Goal: Check status: Check status

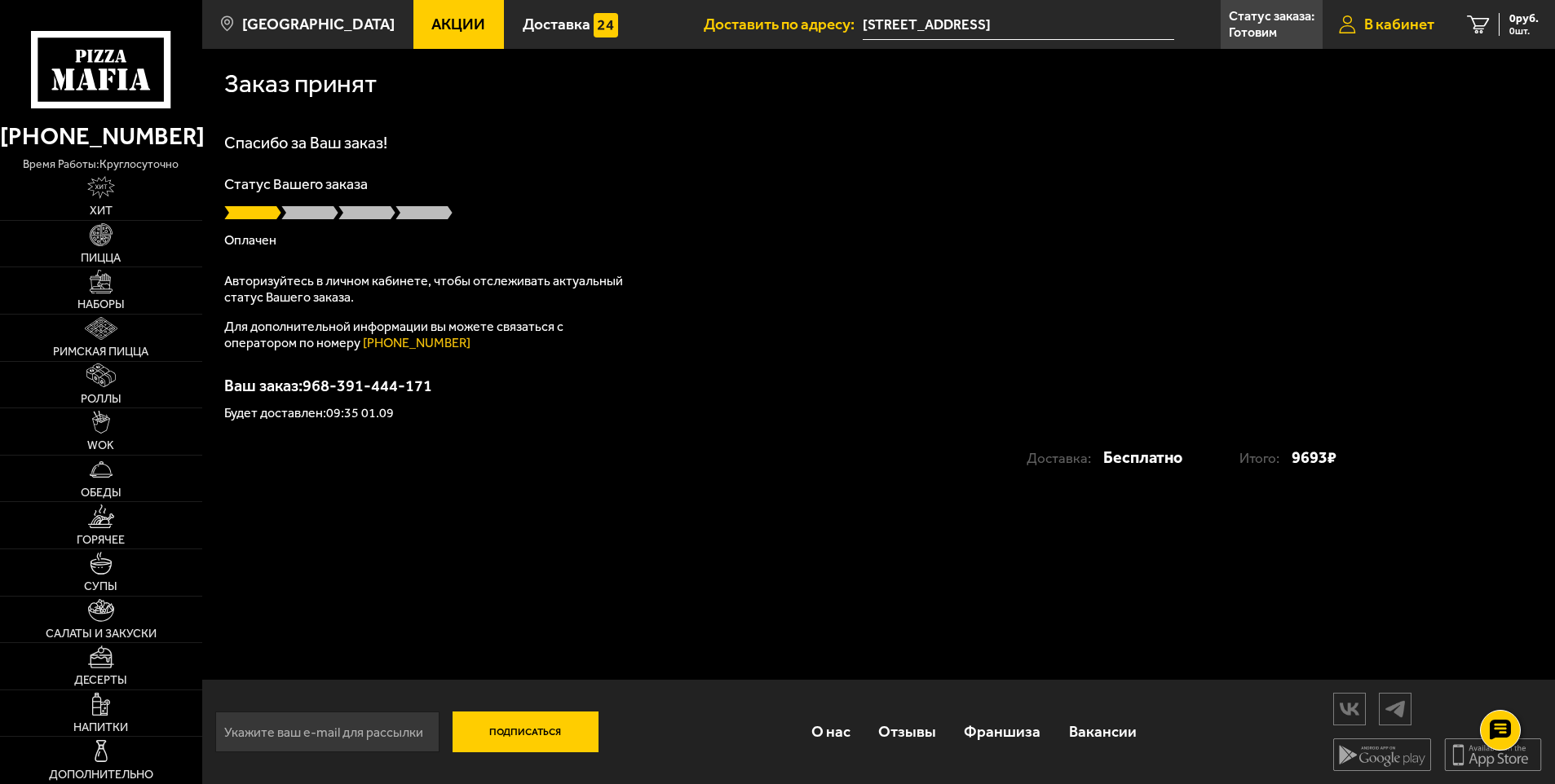
click at [1420, 18] on span "В кабинет" at bounding box center [1400, 24] width 70 height 16
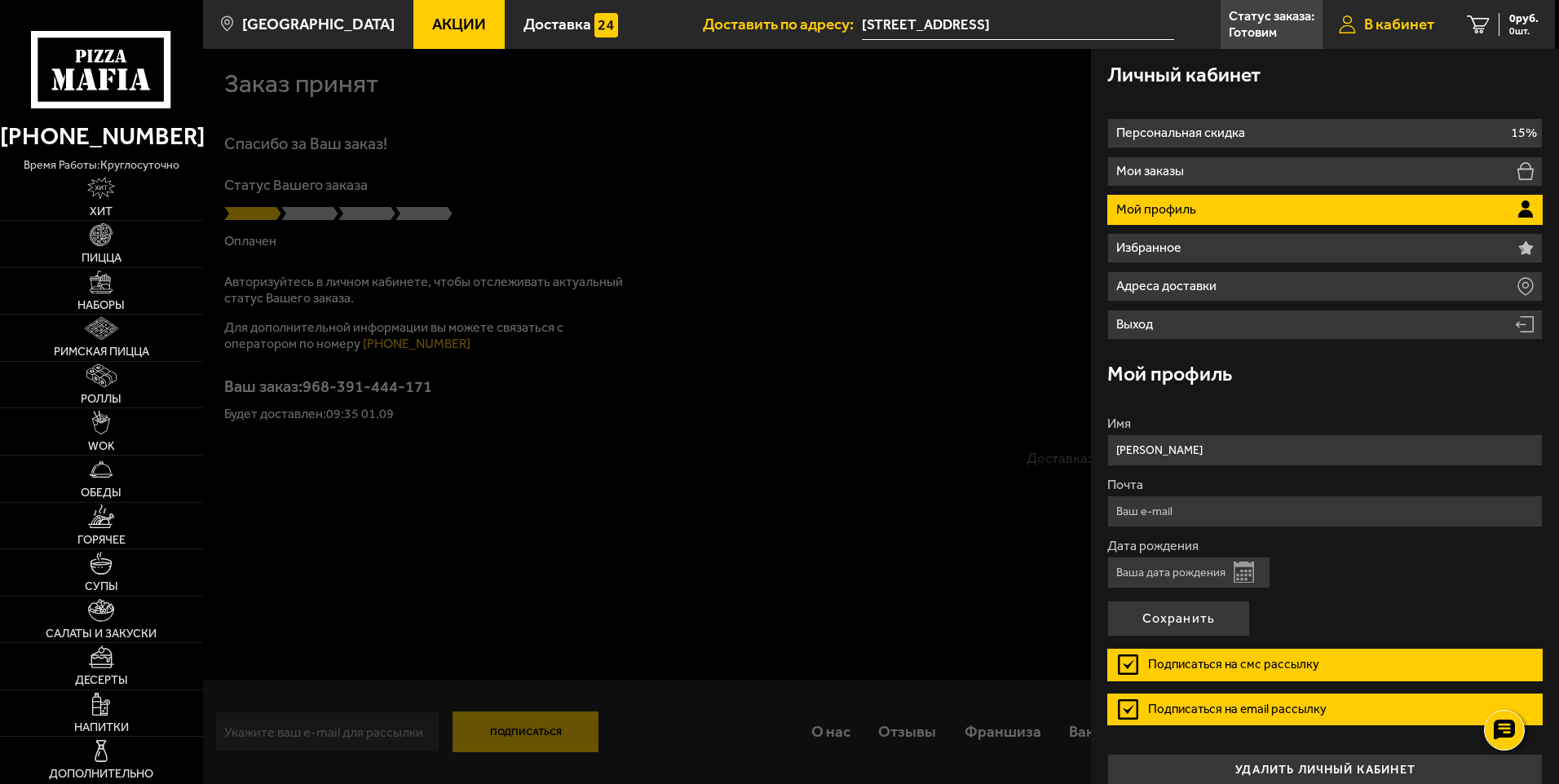
click at [1420, 18] on span "В кабинет" at bounding box center [1399, 24] width 70 height 16
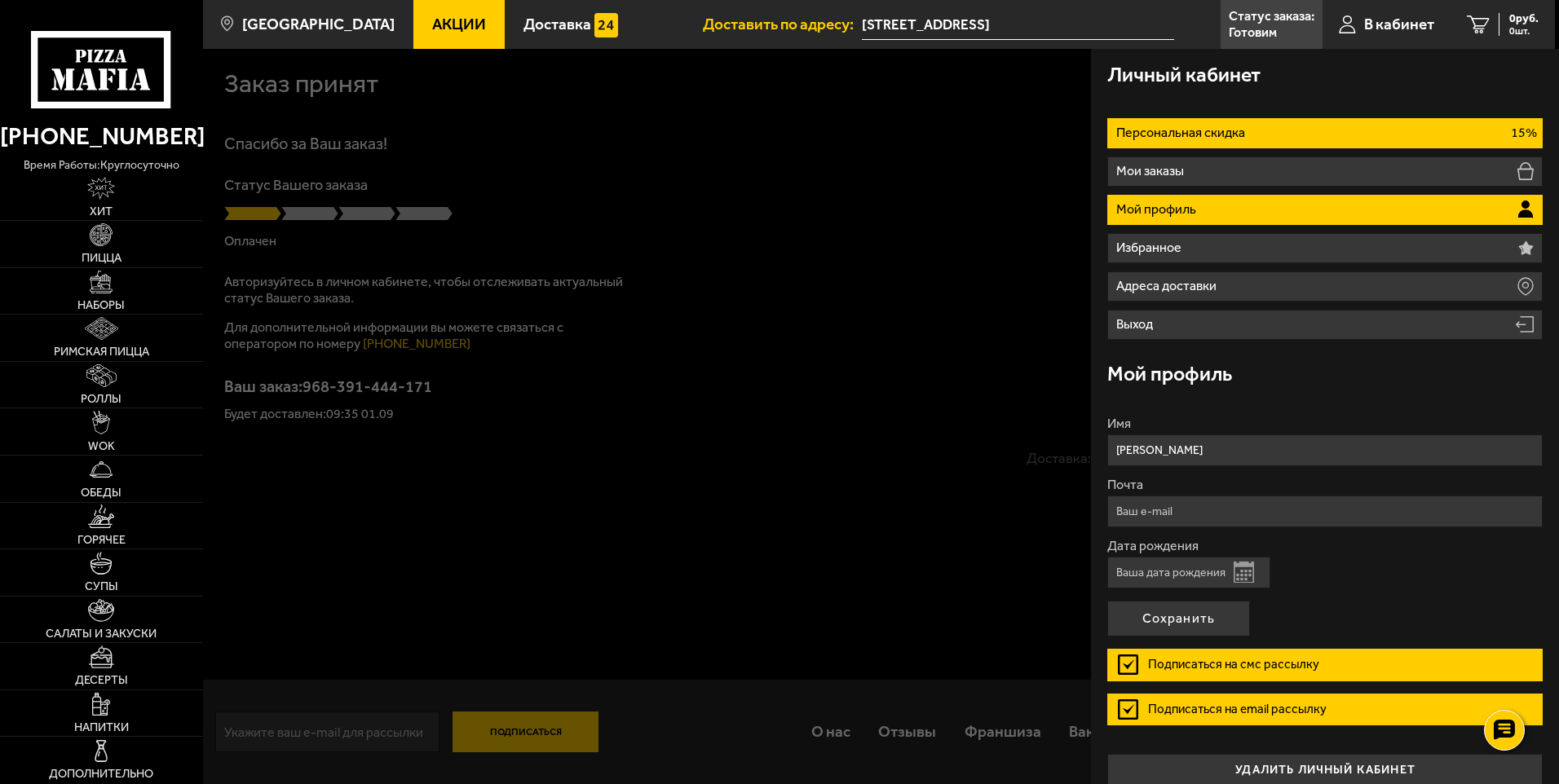
click at [1373, 138] on li "Персональная скидка 15%" at bounding box center [1325, 133] width 436 height 31
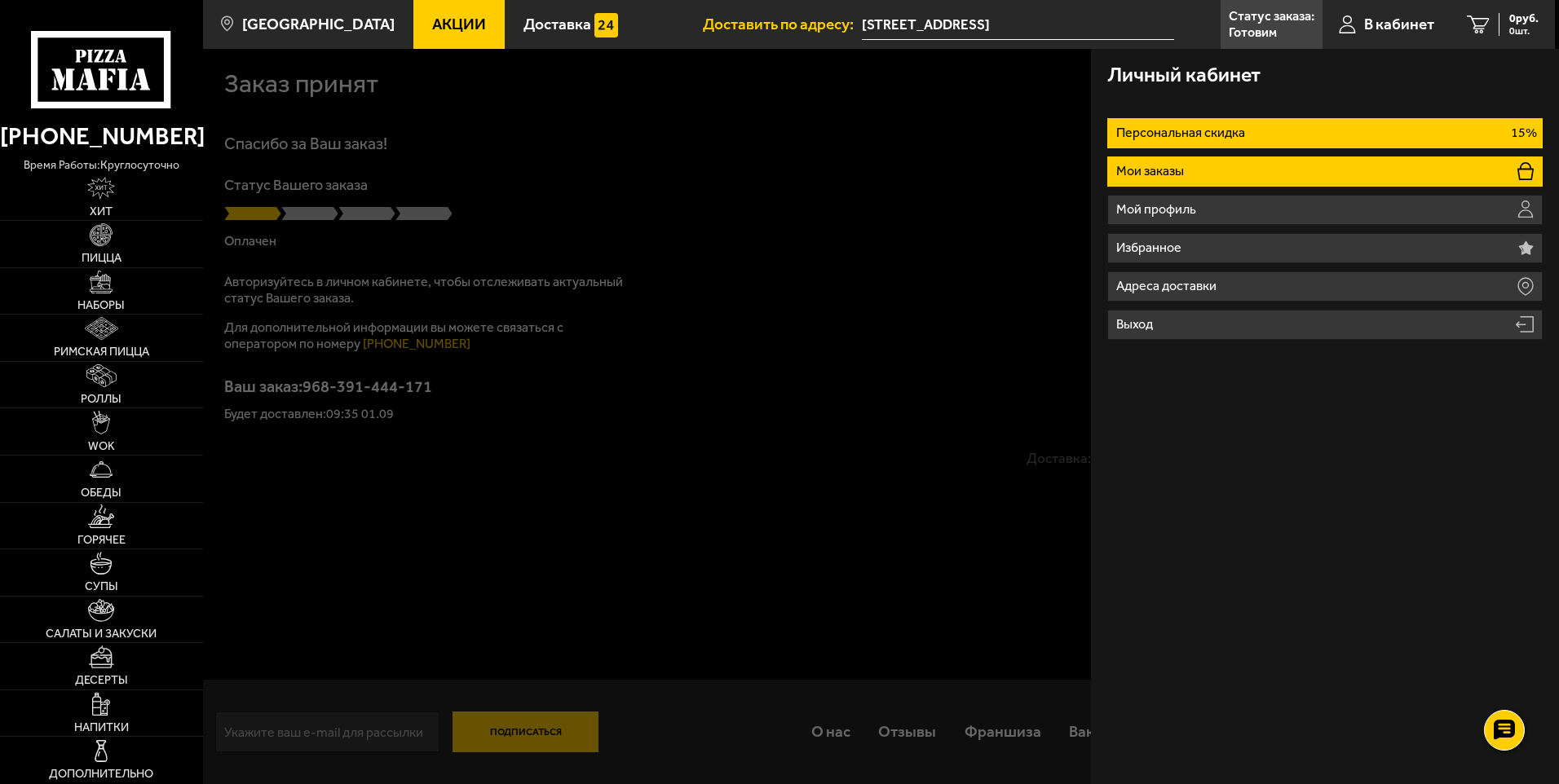
click at [1360, 176] on li "Мои заказы" at bounding box center [1325, 171] width 436 height 31
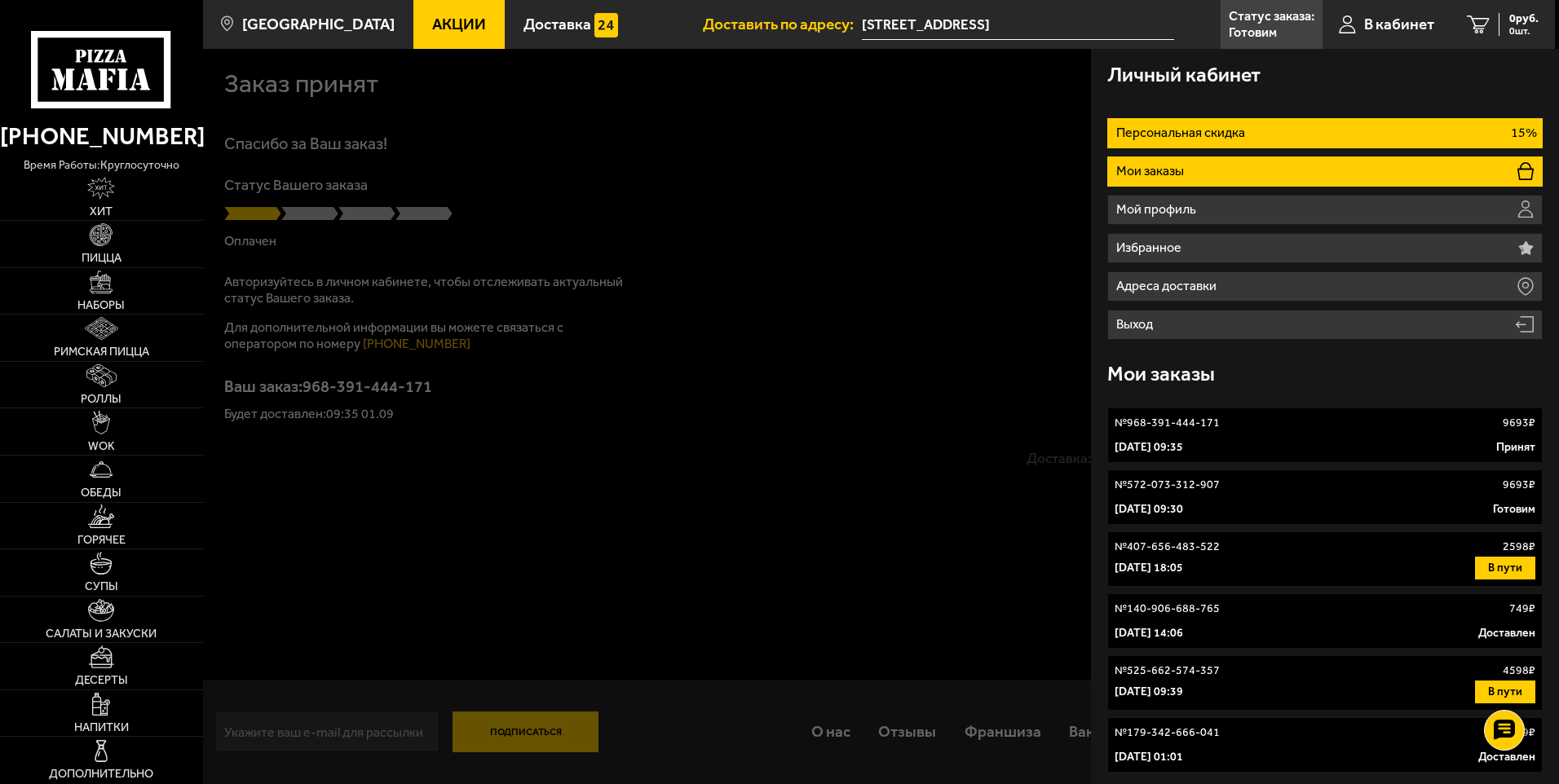
click at [1343, 127] on li "Персональная скидка 15%" at bounding box center [1325, 133] width 436 height 31
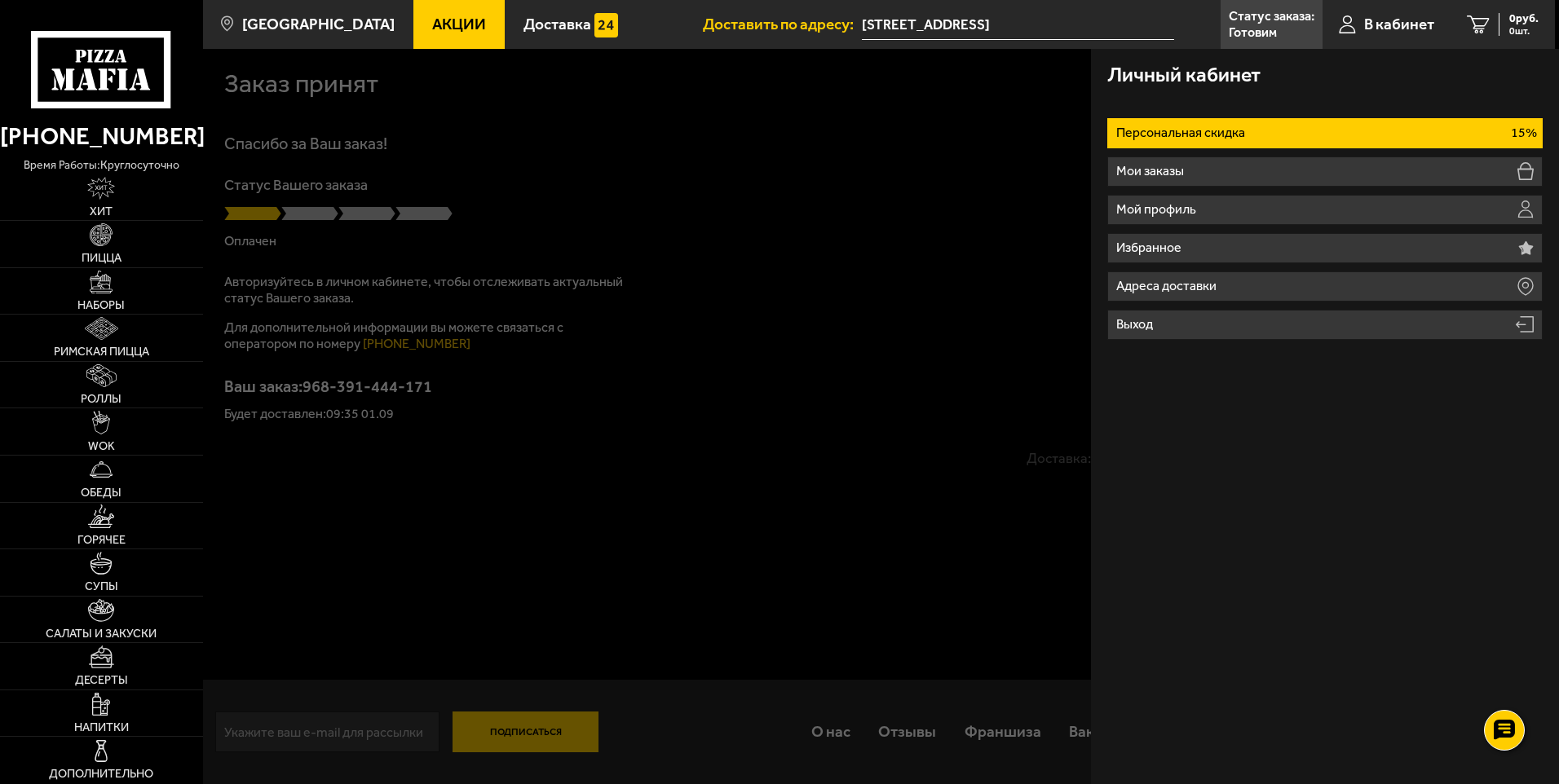
click at [1343, 127] on li "Персональная скидка 15%" at bounding box center [1325, 133] width 436 height 31
click at [1324, 130] on li "Персональная скидка 15%" at bounding box center [1325, 133] width 436 height 31
click at [1535, 130] on p "15%" at bounding box center [1524, 133] width 26 height 13
drag, startPoint x: 1465, startPoint y: 103, endPoint x: 928, endPoint y: 134, distance: 537.9
click at [1458, 103] on nav "Персональная скидка 15% Мои заказы Мой профиль Избранное Адреса доставки Выход" at bounding box center [1325, 221] width 436 height 238
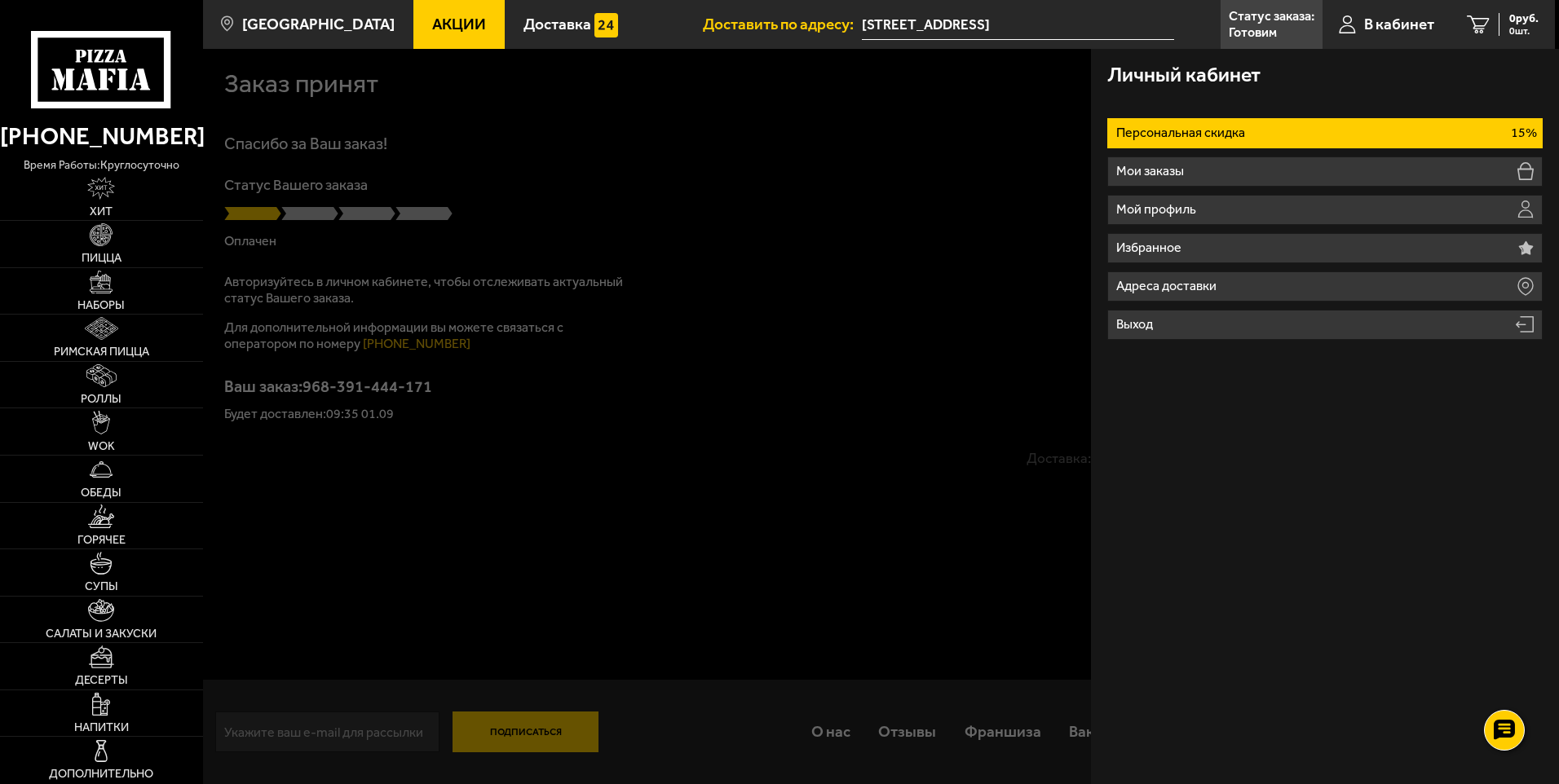
click at [850, 134] on div at bounding box center [982, 441] width 1559 height 784
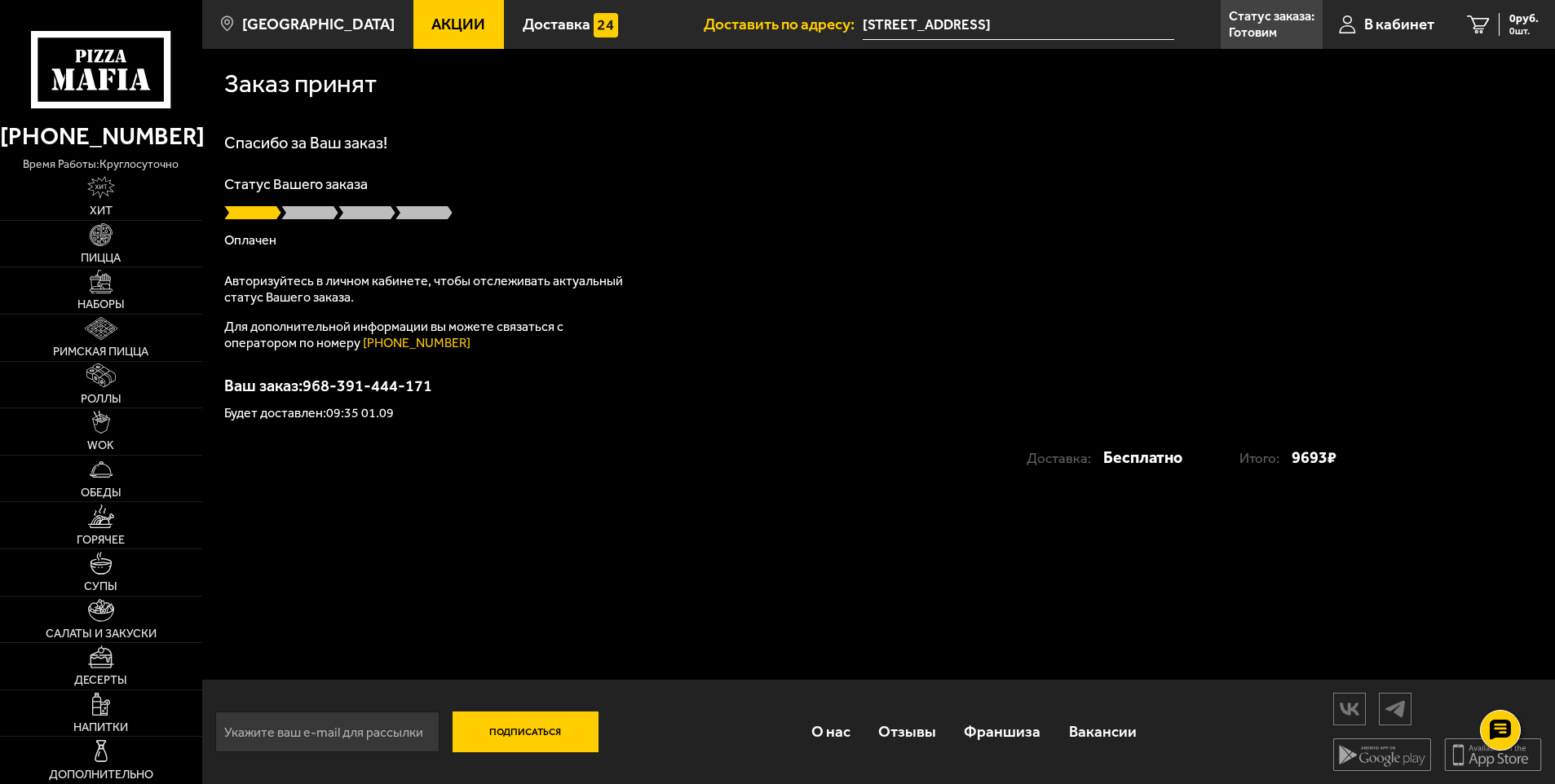
drag, startPoint x: 478, startPoint y: 166, endPoint x: 460, endPoint y: 189, distance: 29.2
click at [478, 166] on div "Спасибо за Ваш заказ! Статус Вашего заказа Оплачен Авторизуйтесь в личном кабин…" at bounding box center [879, 277] width 1309 height 285
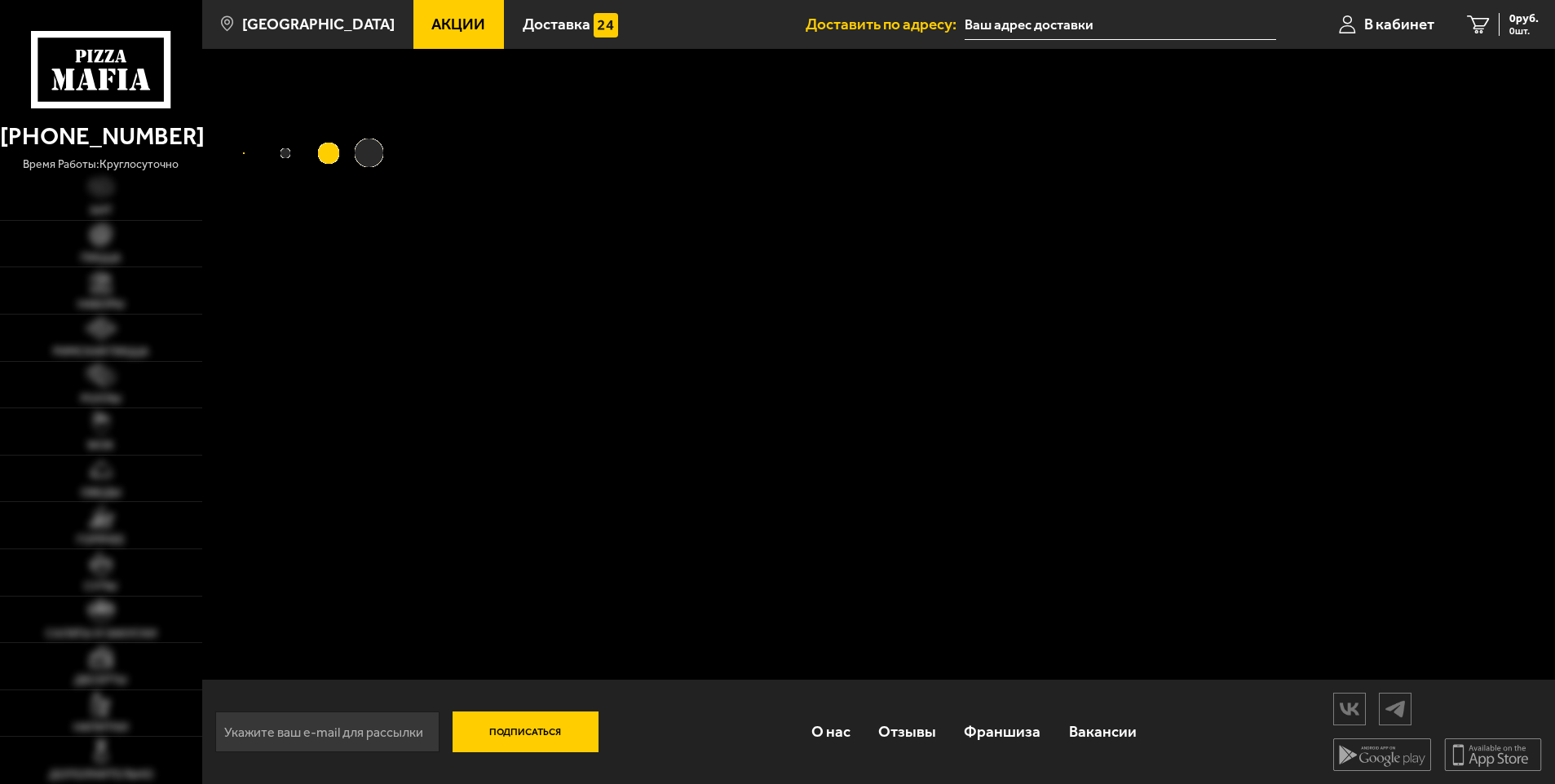
type input "[STREET_ADDRESS]"
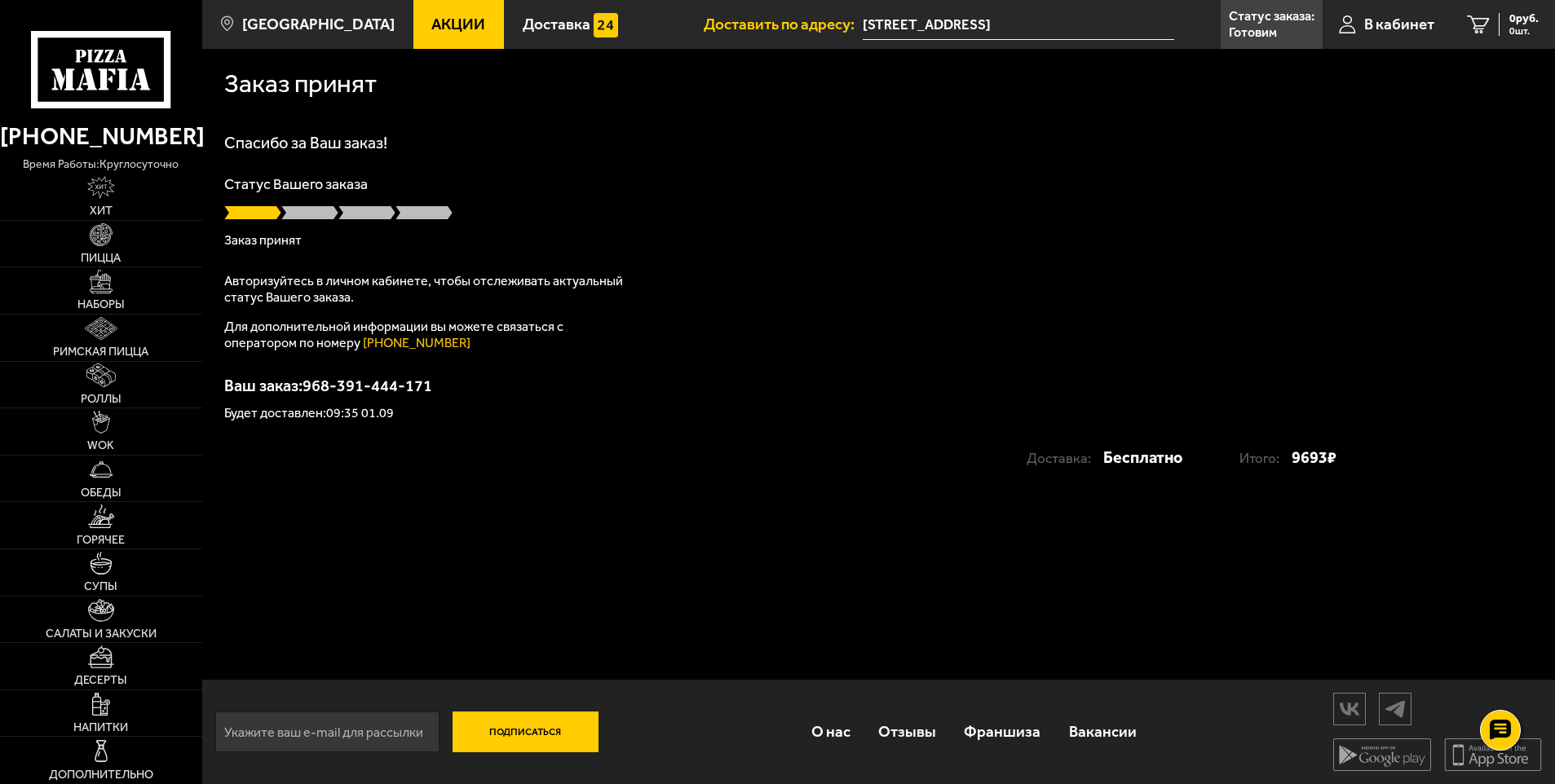
click at [998, 14] on input "[STREET_ADDRESS]" at bounding box center [1019, 24] width 311 height 31
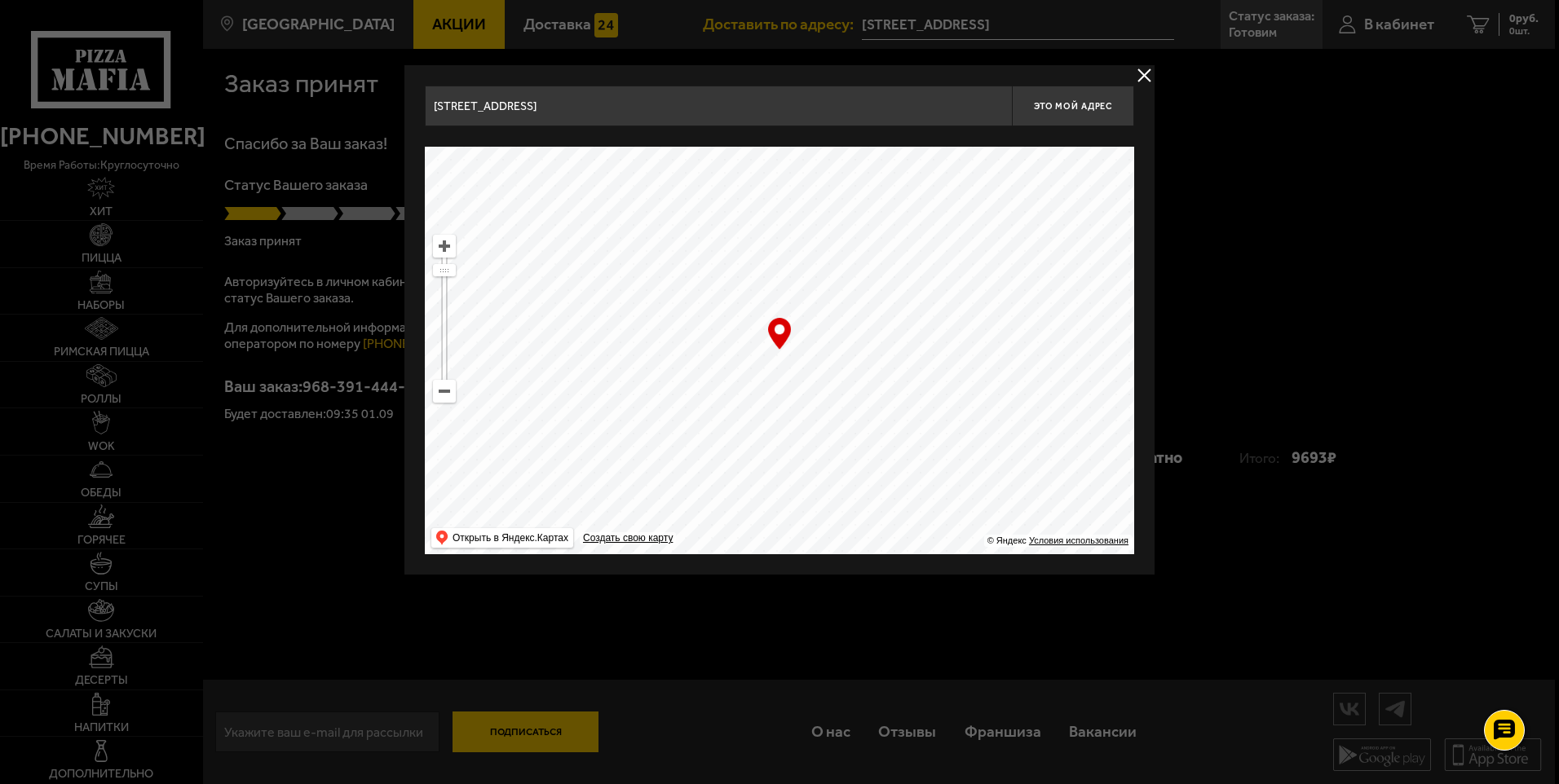
click at [1155, 69] on div at bounding box center [779, 392] width 1559 height 784
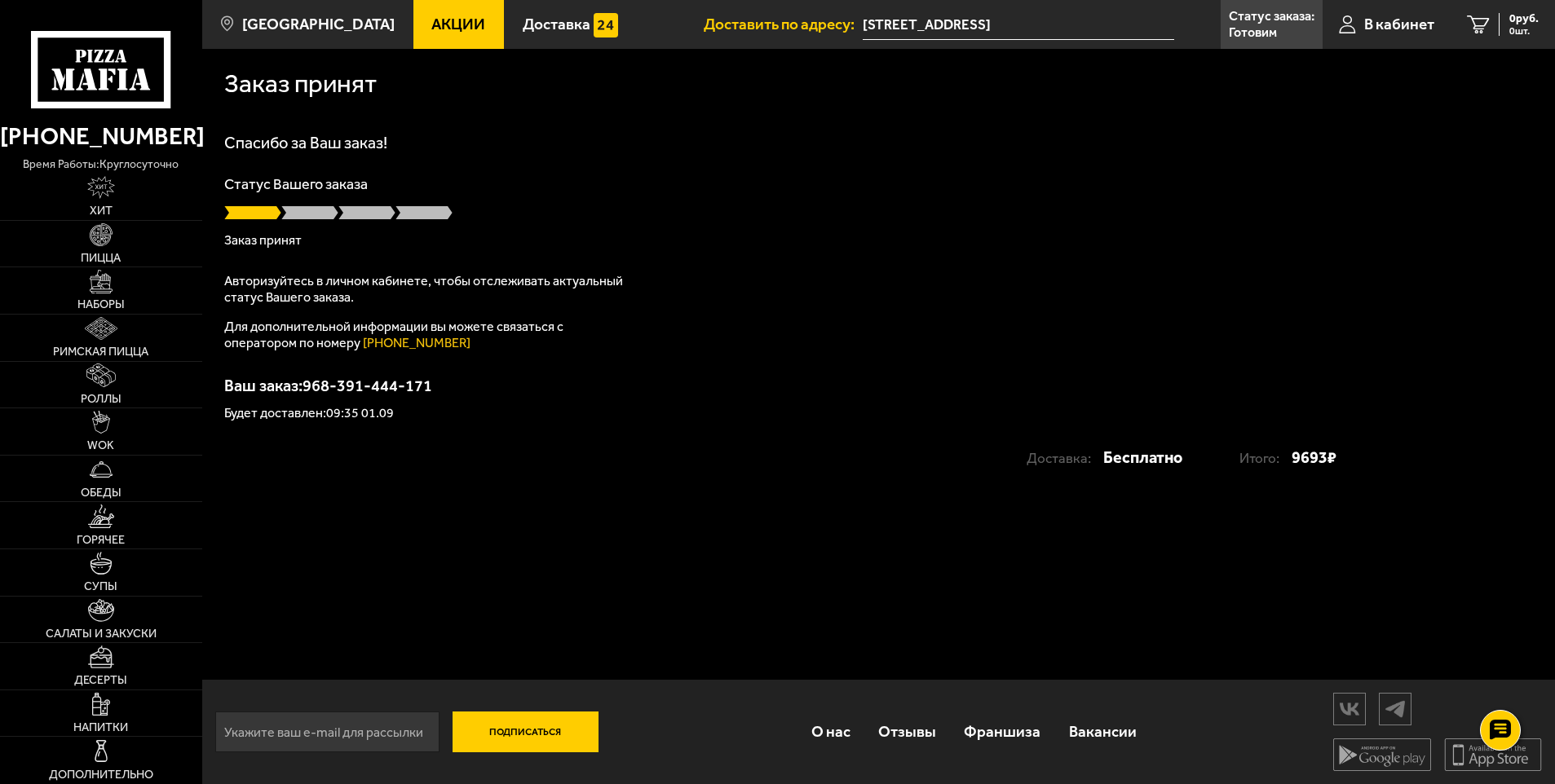
click at [970, 24] on input "[STREET_ADDRESS]" at bounding box center [1019, 24] width 311 height 31
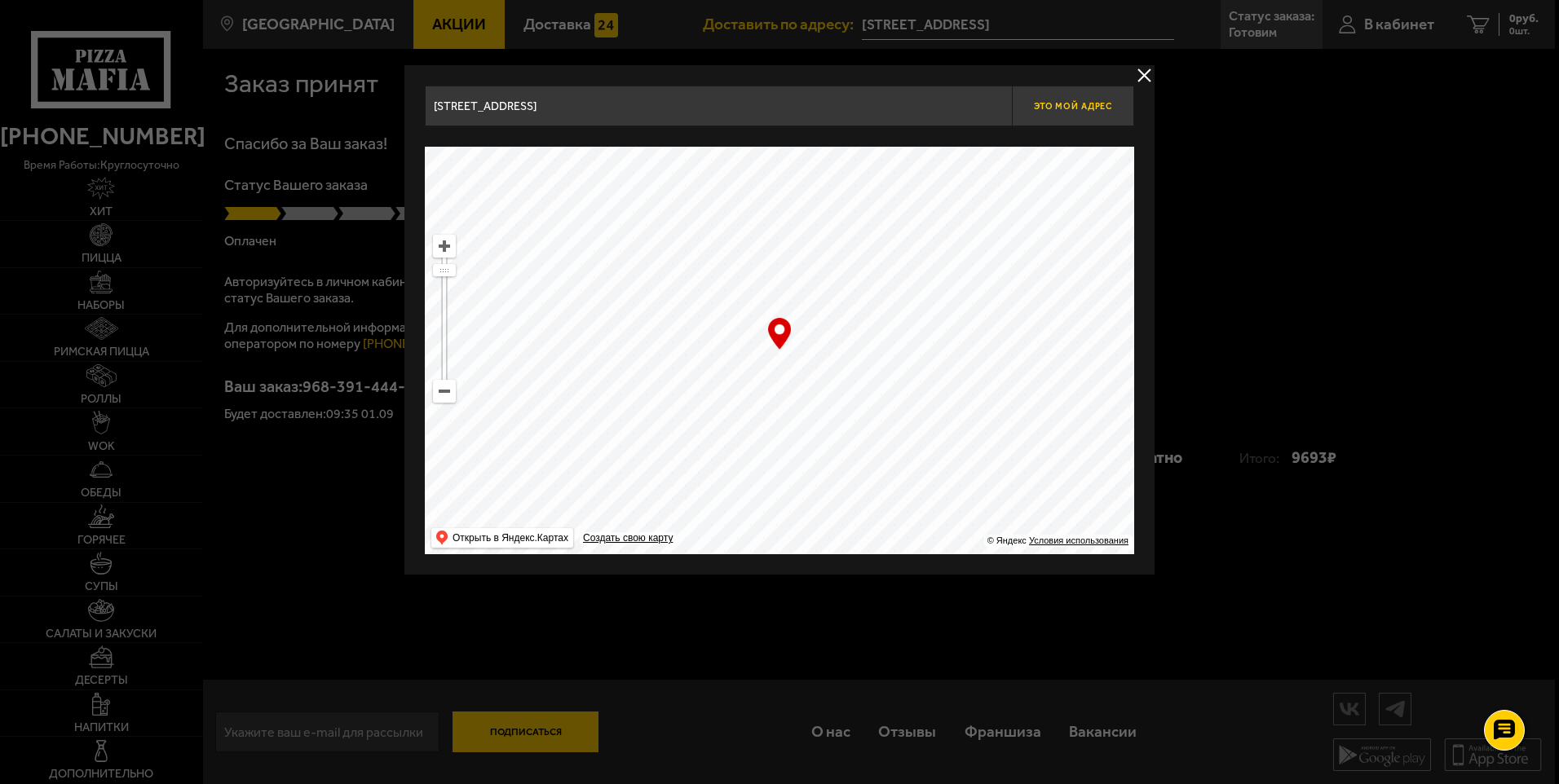
click at [1080, 100] on button "Это мой адрес" at bounding box center [1073, 106] width 122 height 41
